Goal: Task Accomplishment & Management: Complete application form

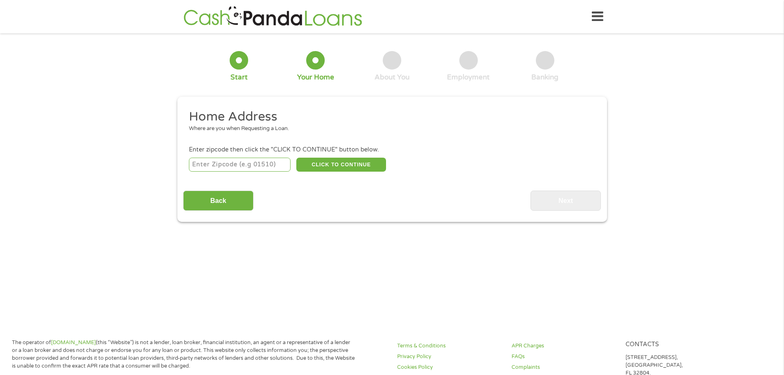
click at [240, 165] on input "number" at bounding box center [240, 165] width 102 height 14
type input "92373"
select select "[US_STATE]"
click at [345, 163] on button "CLICK TO CONTINUE" at bounding box center [341, 165] width 90 height 14
type input "92373"
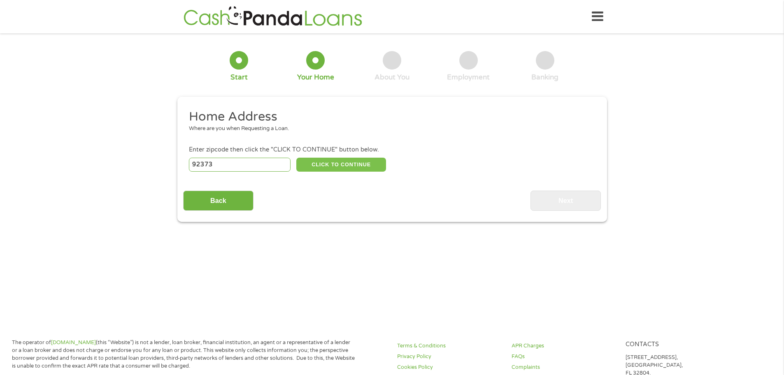
type input "Redlands"
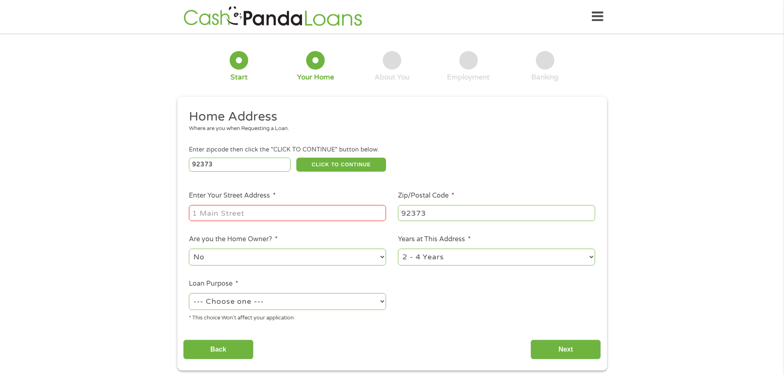
click at [300, 210] on input "Enter Your Street Address *" at bounding box center [287, 213] width 197 height 16
type input "[STREET_ADDRESS]"
click at [418, 262] on select "1 Year or less 1 - 2 Years 2 - 4 Years Over 4 Years" at bounding box center [496, 257] width 197 height 17
select select "60months"
click at [398, 249] on select "1 Year or less 1 - 2 Years 2 - 4 Years Over 4 Years" at bounding box center [496, 257] width 197 height 17
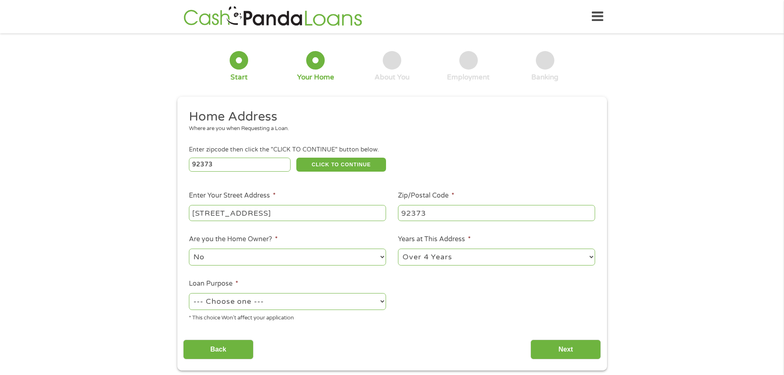
click at [335, 302] on select "--- Choose one --- Pay Bills Debt Consolidation Home Improvement Major Purchase…" at bounding box center [287, 301] width 197 height 17
select select "debtconsolidation"
click at [189, 293] on select "--- Choose one --- Pay Bills Debt Consolidation Home Improvement Major Purchase…" at bounding box center [287, 301] width 197 height 17
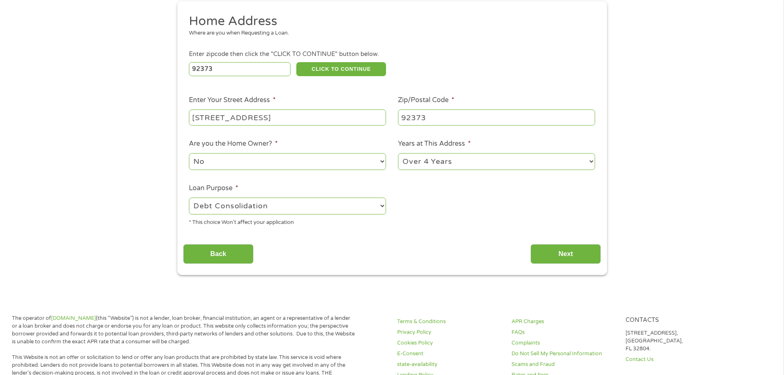
scroll to position [123, 0]
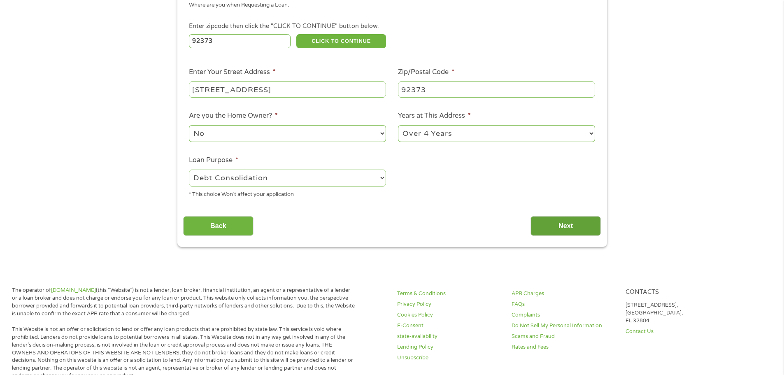
click at [550, 226] on input "Next" at bounding box center [566, 226] width 70 height 20
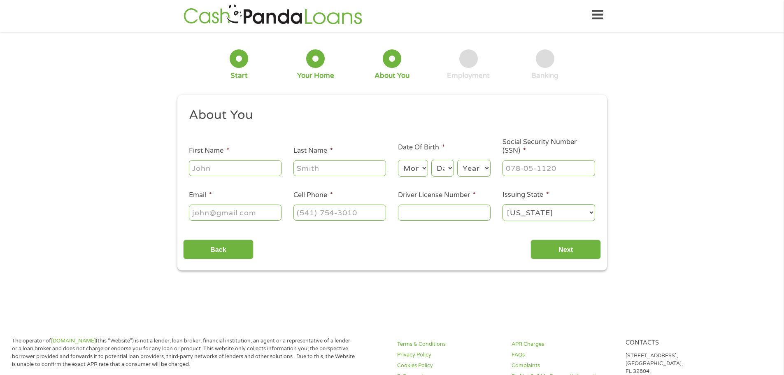
scroll to position [0, 0]
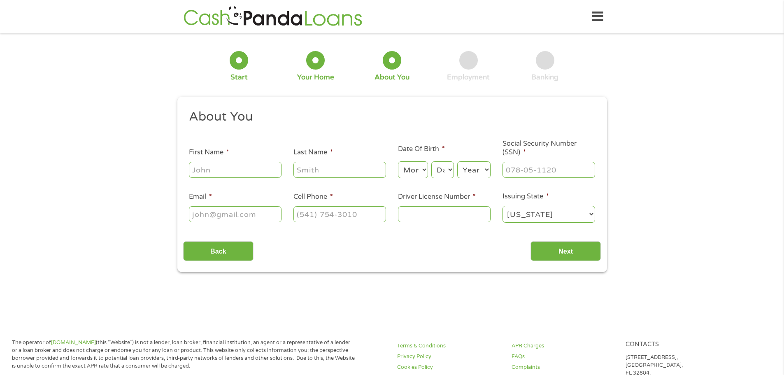
click at [219, 172] on input "First Name *" at bounding box center [235, 170] width 93 height 16
type input "[PERSON_NAME]"
type input "Oculam"
type input "[EMAIL_ADDRESS][DOMAIN_NAME]"
type input "[PHONE_NUMBER]"
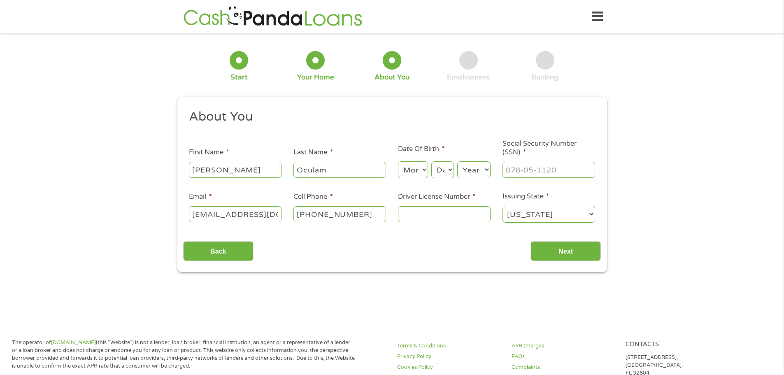
click at [419, 170] on select "Month 1 2 3 4 5 6 7 8 9 10 11 12" at bounding box center [413, 169] width 30 height 17
select select "8"
click at [398, 161] on select "Month 1 2 3 4 5 6 7 8 9 10 11 12" at bounding box center [413, 169] width 30 height 17
click at [446, 172] on select "Day 1 2 3 4 5 6 7 8 9 10 11 12 13 14 15 16 17 18 19 20 21 22 23 24 25 26 27 28 …" at bounding box center [442, 169] width 22 height 17
select select "28"
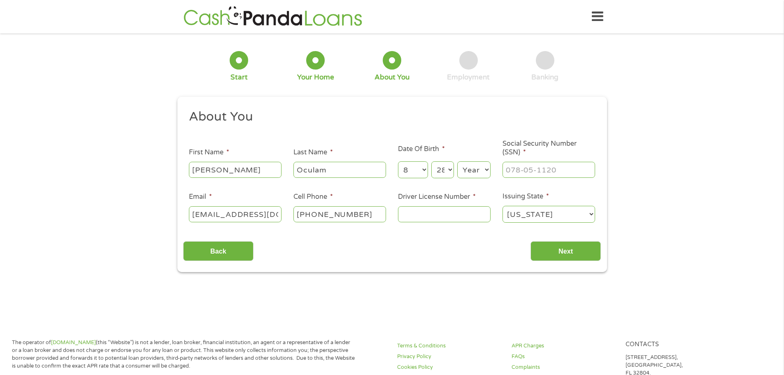
click at [431, 161] on select "Day 1 2 3 4 5 6 7 8 9 10 11 12 13 14 15 16 17 18 19 20 21 22 23 24 25 26 27 28 …" at bounding box center [442, 169] width 22 height 17
click at [475, 170] on select "Year [DATE] 2006 2005 2004 2003 2002 2001 2000 1999 1998 1997 1996 1995 1994 19…" at bounding box center [473, 169] width 33 height 17
select select "1996"
click at [457, 161] on select "Year [DATE] 2006 2005 2004 2003 2002 2001 2000 1999 1998 1997 1996 1995 1994 19…" at bounding box center [473, 169] width 33 height 17
click at [533, 173] on input "___-__-____" at bounding box center [549, 170] width 93 height 16
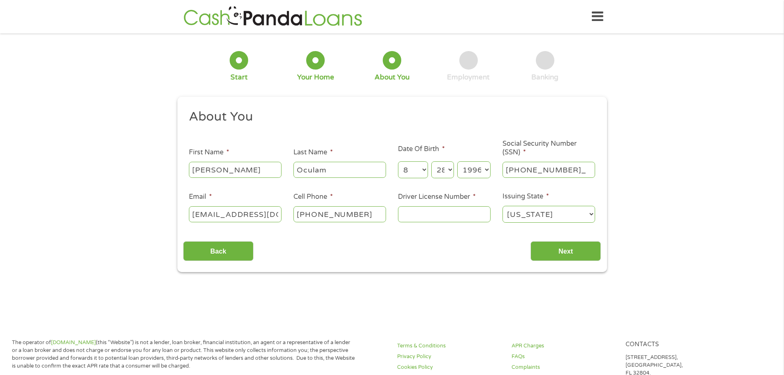
type input "612-92-7107"
click at [464, 215] on input "Driver License Number *" at bounding box center [444, 214] width 93 height 16
type input "F4314476"
click at [551, 257] on input "Next" at bounding box center [566, 251] width 70 height 20
click at [560, 250] on input "Next" at bounding box center [566, 251] width 70 height 20
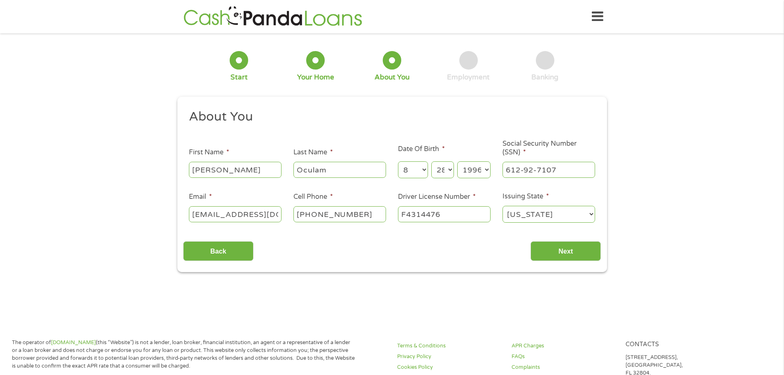
click at [429, 254] on div "Back Next" at bounding box center [392, 248] width 418 height 26
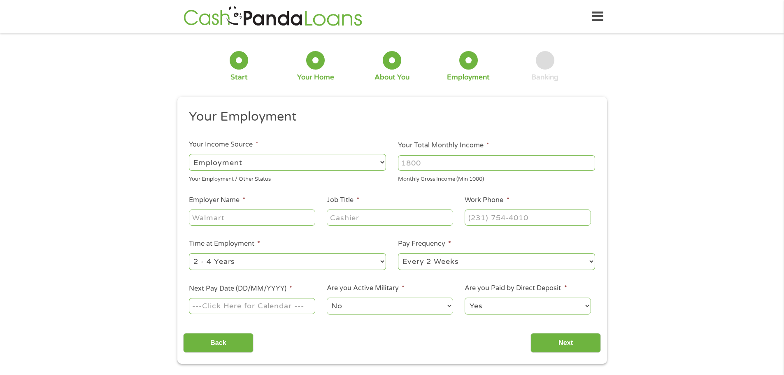
click at [368, 167] on select "--- Choose one --- Employment [DEMOGRAPHIC_DATA] Benefits" at bounding box center [287, 162] width 197 height 17
select select "selfEmployed"
click at [189, 154] on select "--- Choose one --- Employment [DEMOGRAPHIC_DATA] Benefits" at bounding box center [287, 162] width 197 height 17
click at [443, 164] on input "Your Total Monthly Income *" at bounding box center [496, 163] width 197 height 16
type input "1800"
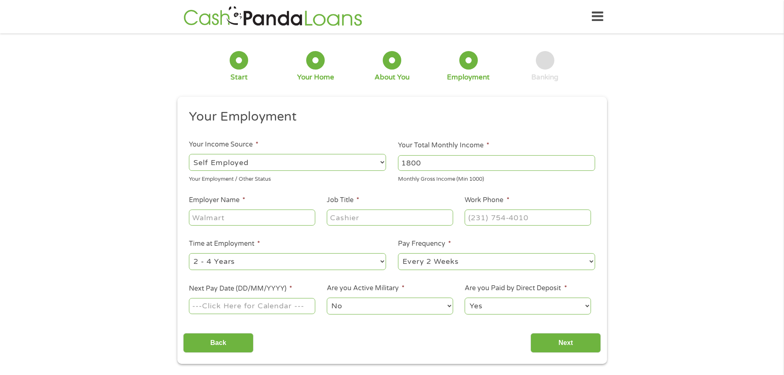
click at [253, 216] on input "Employer Name *" at bounding box center [252, 218] width 126 height 16
type input "Vector Marketing"
click at [354, 214] on input "Job Title *" at bounding box center [390, 218] width 126 height 16
type input "Sales Manager"
click at [497, 217] on input "(___) ___-____" at bounding box center [528, 218] width 126 height 16
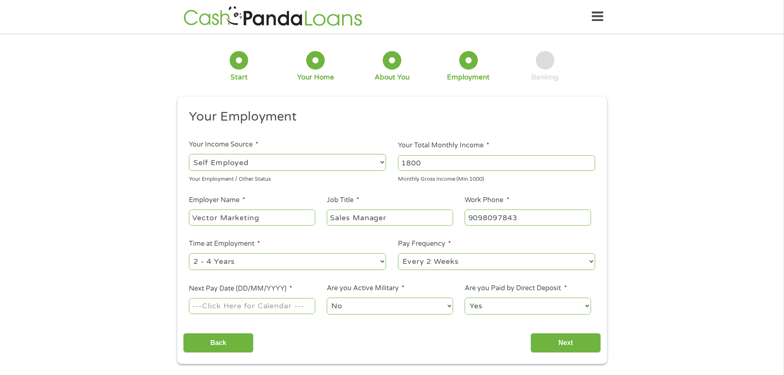
type input "[PHONE_NUMBER]"
click at [471, 266] on select "--- Choose one --- Every 2 Weeks Every Week Monthly Semi-Monthly" at bounding box center [496, 261] width 197 height 17
select select "monthly"
click at [398, 253] on select "--- Choose one --- Every 2 Weeks Every Week Monthly Semi-Monthly" at bounding box center [496, 261] width 197 height 17
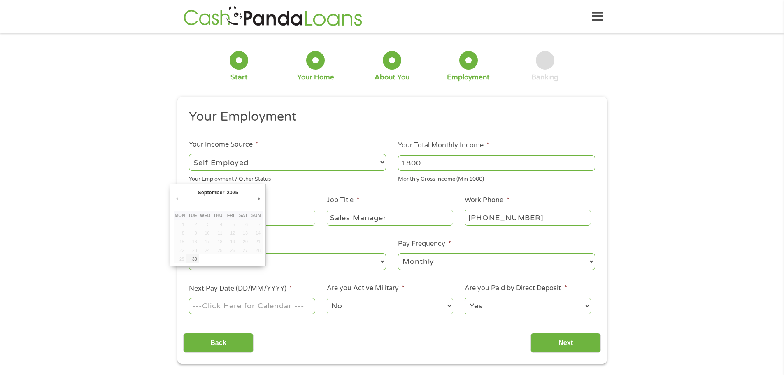
click at [254, 306] on input "Next Pay Date (DD/MM/YYYY) *" at bounding box center [252, 306] width 126 height 16
type input "[DATE]"
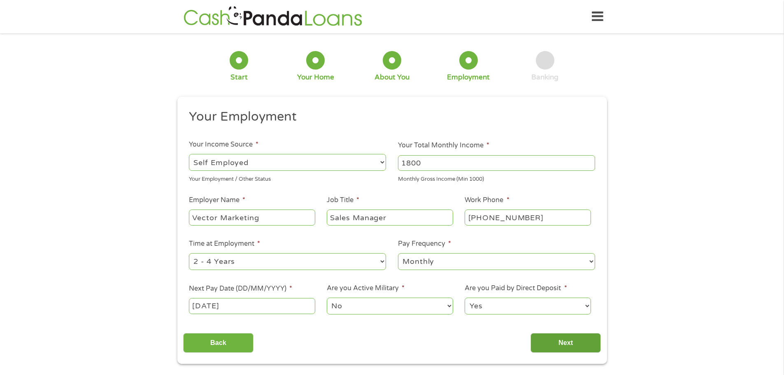
click at [557, 342] on input "Next" at bounding box center [566, 343] width 70 height 20
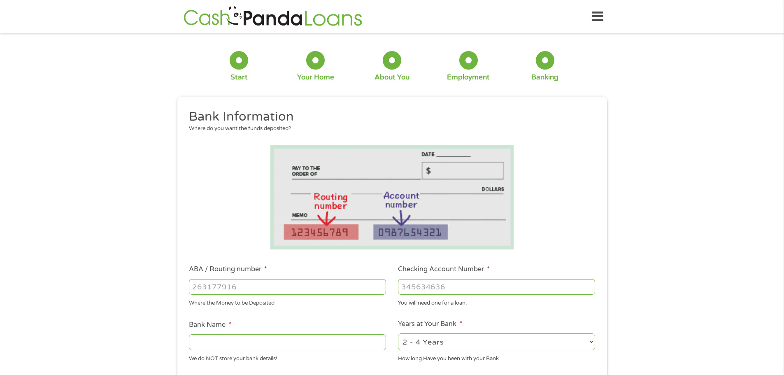
click at [254, 286] on input "ABA / Routing number *" at bounding box center [287, 287] width 197 height 16
drag, startPoint x: 255, startPoint y: 290, endPoint x: 121, endPoint y: 290, distance: 133.8
click at [121, 290] on div "1 Start 2 Your Home 3 About You 4 Employment 5 Banking 6 This field is hidden w…" at bounding box center [392, 300] width 784 height 522
type input "322271627"
type input "[PERSON_NAME] [PERSON_NAME] BANK NA"
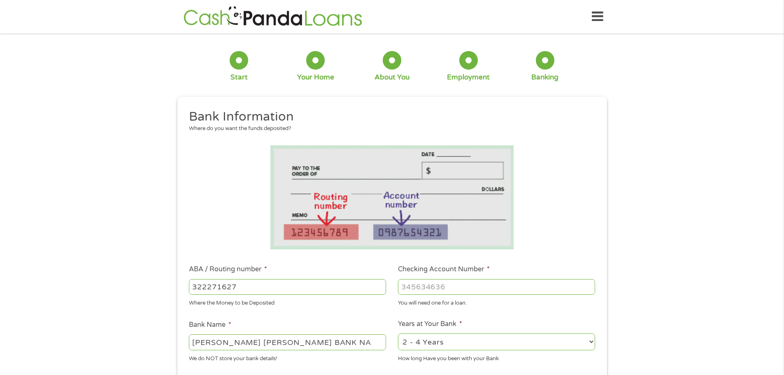
type input "322271627"
click at [415, 282] on input "Checking Account Number *" at bounding box center [496, 287] width 197 height 16
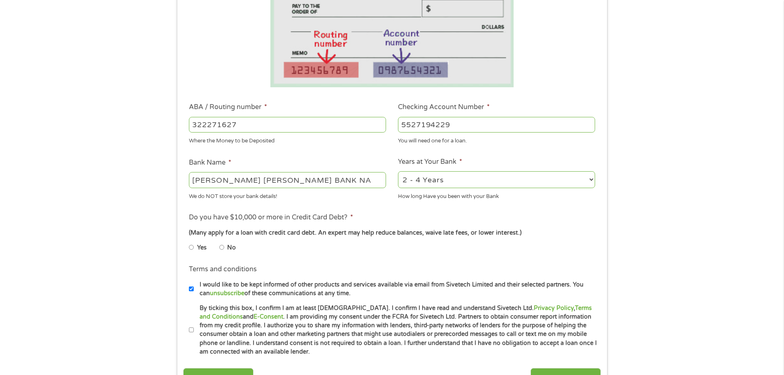
scroll to position [165, 0]
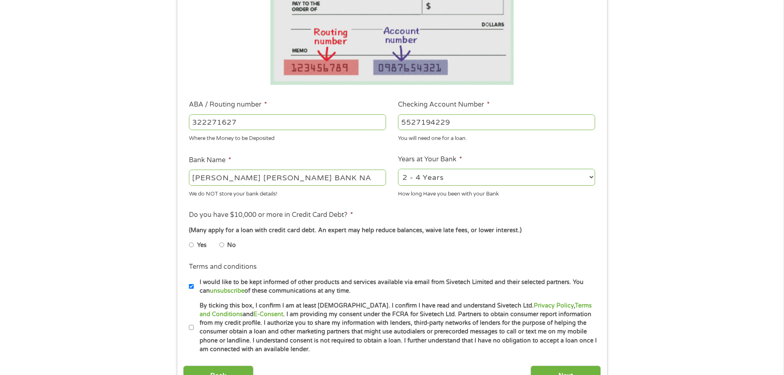
type input "5527194229"
click at [220, 244] on input "No" at bounding box center [221, 244] width 5 height 13
radio input "true"
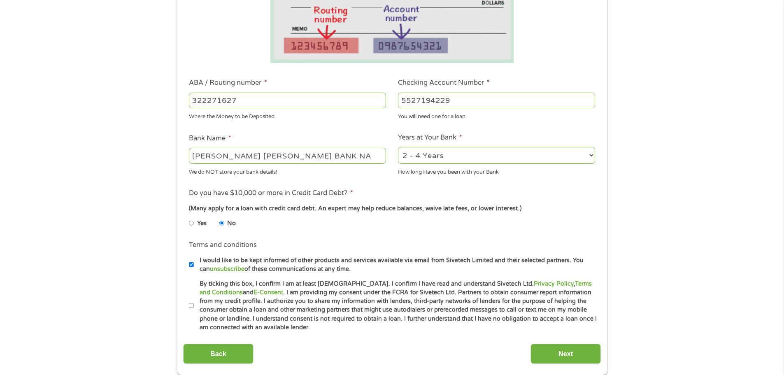
scroll to position [206, 0]
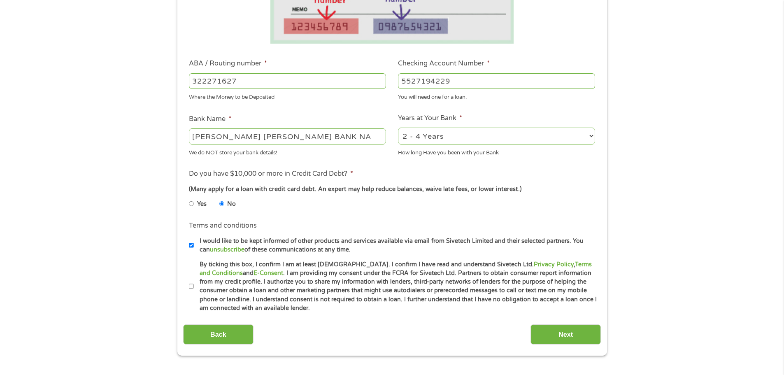
click at [191, 285] on input "By ticking this box, I confirm I am at least [DEMOGRAPHIC_DATA]. I confirm I ha…" at bounding box center [191, 286] width 5 height 13
checkbox input "true"
click at [557, 334] on input "Next" at bounding box center [566, 334] width 70 height 20
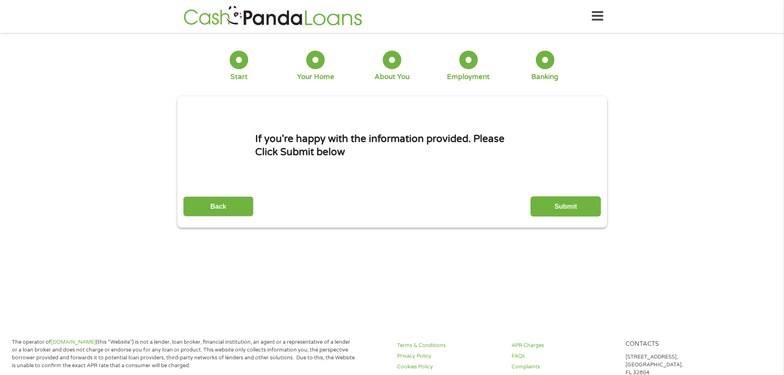
scroll to position [0, 0]
click at [568, 200] on input "Submit" at bounding box center [566, 207] width 70 height 20
